Goal: Transaction & Acquisition: Purchase product/service

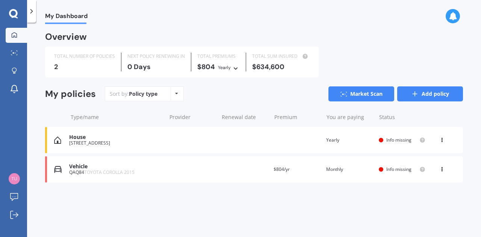
click at [454, 92] on link "Add policy" at bounding box center [430, 93] width 66 height 15
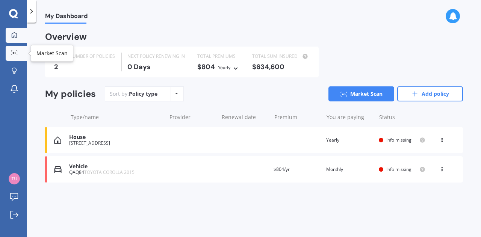
click at [12, 50] on icon at bounding box center [14, 52] width 7 height 5
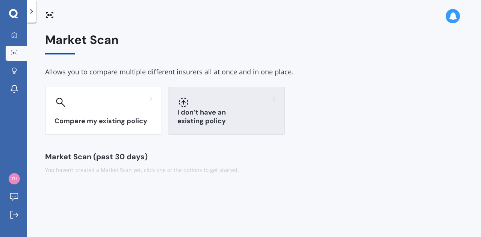
click at [241, 118] on h3 "I don’t have an existing policy" at bounding box center [226, 116] width 98 height 17
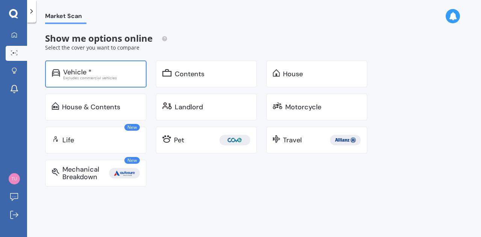
click at [99, 82] on div "Vehicle * Excludes commercial vehicles" at bounding box center [95, 74] width 101 height 27
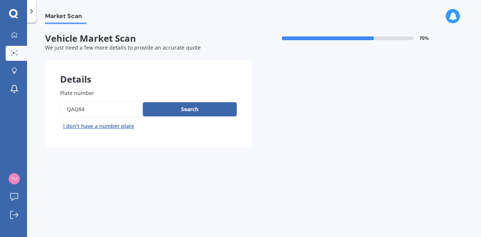
click at [97, 126] on button "I don’t have a number plate" at bounding box center [98, 126] width 77 height 12
select select "22"
select select "12"
select select "1983"
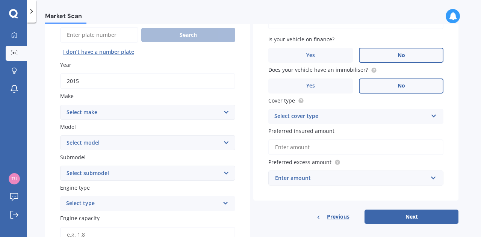
scroll to position [75, 0]
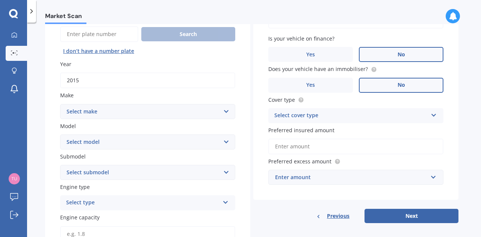
click at [84, 82] on input "2015" at bounding box center [147, 81] width 175 height 16
type input "2014"
click at [88, 111] on select "Select make AC ALFA ROMEO ASTON [PERSON_NAME] AUDI AUSTIN BEDFORD Bentley BMW B…" at bounding box center [147, 111] width 175 height 15
select select "NISSAN"
click at [60, 104] on select "Select make AC ALFA ROMEO ASTON [PERSON_NAME] AUDI AUSTIN BEDFORD Bentley BMW B…" at bounding box center [147, 111] width 175 height 15
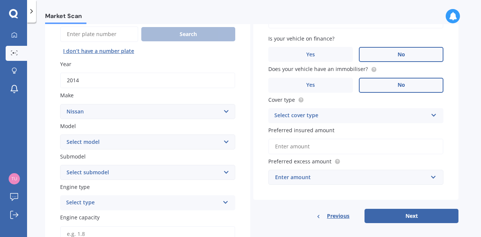
click at [80, 144] on select "Select model 1200 180SX 200SX 300ZX 350Z 370Z Ad Altima ARIYA Atlas Avenir Basa…" at bounding box center [147, 142] width 175 height 15
select select "NOTE"
click at [60, 135] on select "Select model 1200 180SX 200SX 300ZX 350Z 370Z Ad Altima ARIYA Atlas Avenir Basa…" at bounding box center [147, 142] width 175 height 15
click at [82, 170] on select "Select submodel (All) E-Power Hatchback Non Turbo Station Wagon turbo" at bounding box center [147, 172] width 175 height 15
select select "HATCHBACK NON TURBO"
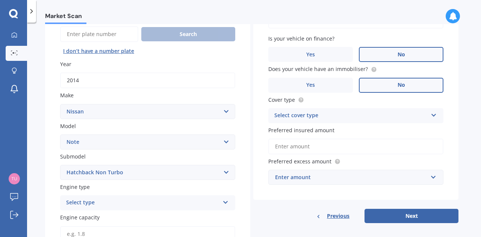
click at [60, 165] on select "Select submodel (All) E-Power Hatchback Non Turbo Station Wagon turbo" at bounding box center [147, 172] width 175 height 15
click at [47, 165] on div "Plate number Search I don’t have a number plate Year [DATE] Make Select make AC…" at bounding box center [147, 219] width 205 height 441
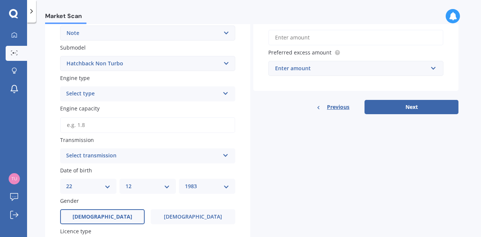
scroll to position [188, 0]
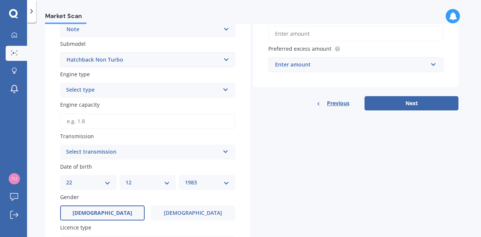
click at [73, 91] on div "Select type" at bounding box center [142, 90] width 153 height 9
click at [76, 106] on span "Petrol" at bounding box center [75, 104] width 16 height 7
click at [82, 121] on input "Engine capacity" at bounding box center [147, 122] width 175 height 16
type input "1.2"
click at [79, 148] on div "Select transmission Auto Manual Other" at bounding box center [147, 152] width 175 height 15
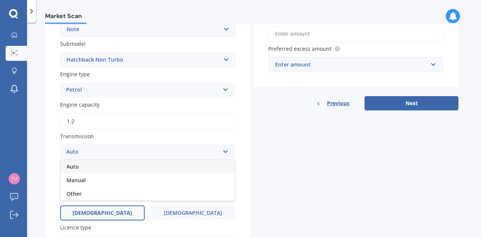
click at [85, 168] on div "Auto" at bounding box center [148, 167] width 174 height 14
click at [49, 173] on div "Plate number Search I don’t have a number plate Year [DATE] Make Select make AC…" at bounding box center [147, 106] width 205 height 441
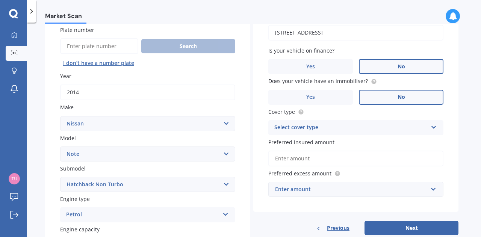
scroll to position [75, 0]
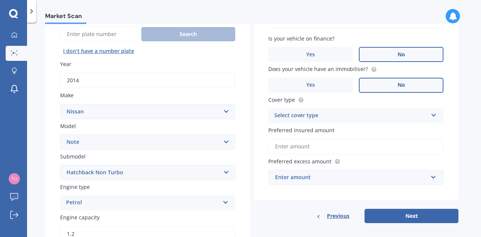
click at [307, 117] on div "Select cover type" at bounding box center [350, 115] width 153 height 9
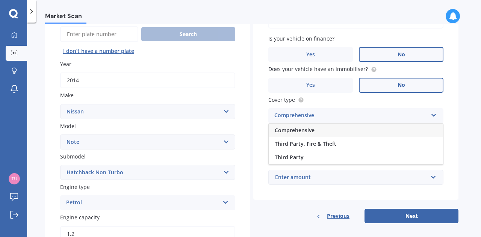
click at [305, 127] on div "Comprehensive" at bounding box center [356, 131] width 174 height 14
click at [285, 147] on input "Preferred insured amount" at bounding box center [355, 147] width 175 height 16
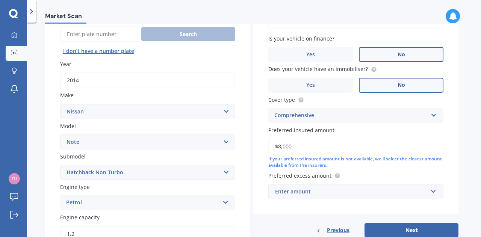
scroll to position [113, 0]
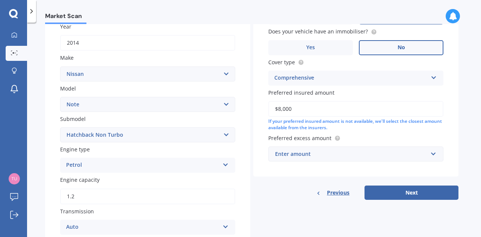
type input "$8,000"
click at [280, 154] on div "Enter amount" at bounding box center [351, 154] width 153 height 8
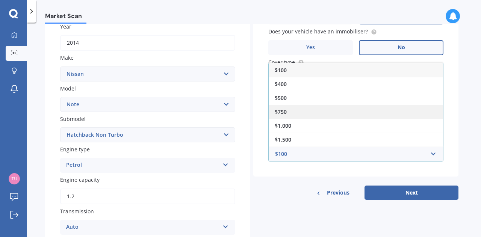
click at [284, 113] on span "$750" at bounding box center [281, 111] width 12 height 7
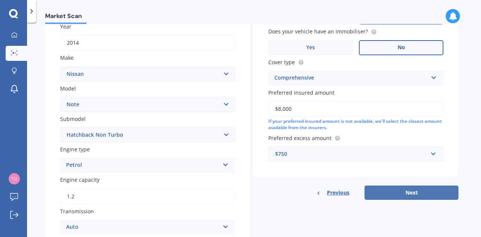
click at [408, 192] on button "Next" at bounding box center [412, 193] width 94 height 14
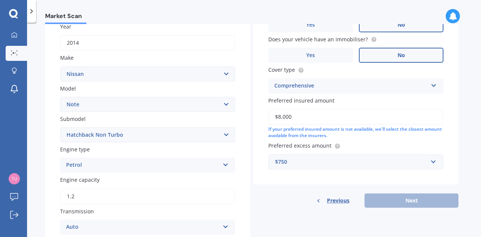
scroll to position [51, 0]
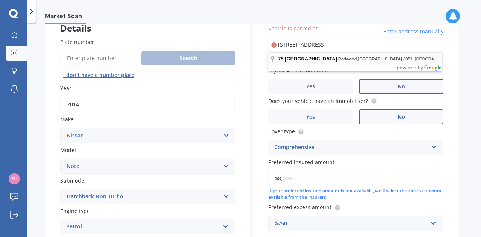
type input "[STREET_ADDRESS]"
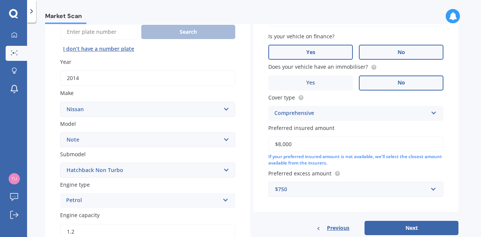
scroll to position [89, 0]
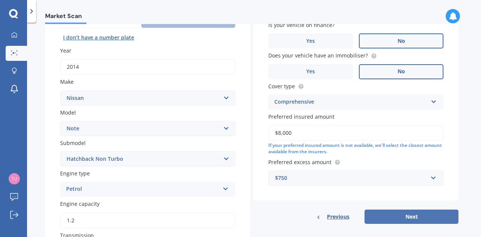
click at [385, 217] on button "Next" at bounding box center [412, 217] width 94 height 14
select select "22"
select select "12"
select select "1983"
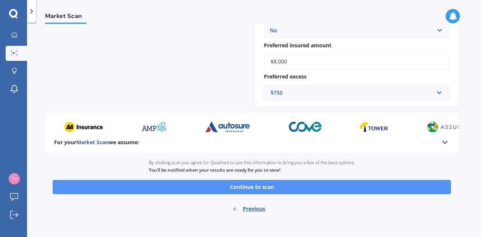
scroll to position [304, 0]
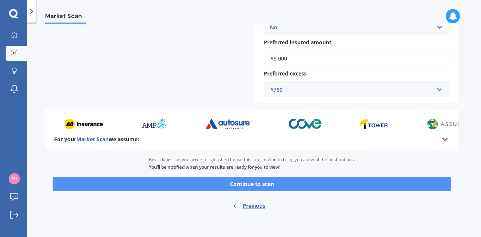
click at [256, 190] on button "Continue to scan" at bounding box center [252, 184] width 398 height 14
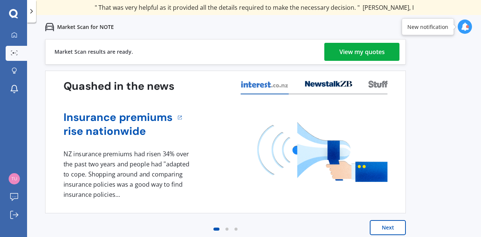
click at [348, 56] on div "View my quotes" at bounding box center [361, 52] width 45 height 18
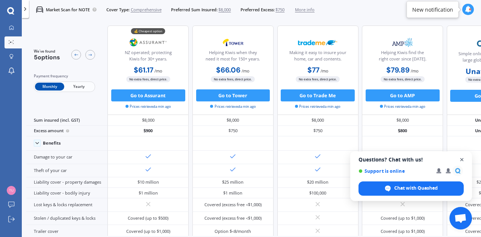
click at [462, 159] on span "Open chat" at bounding box center [461, 159] width 9 height 9
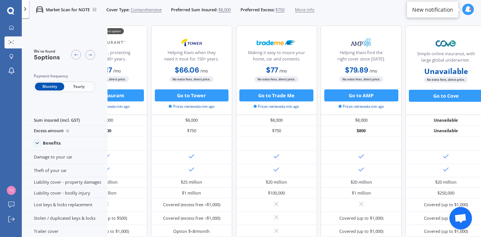
scroll to position [0, 62]
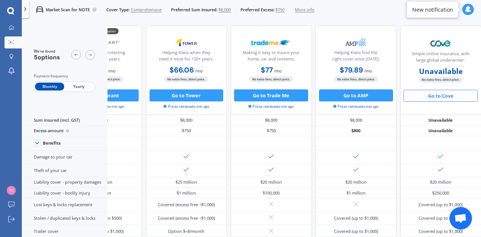
click at [441, 95] on button "Go to Cove" at bounding box center [441, 96] width 74 height 12
